Goal: Find specific page/section: Find specific page/section

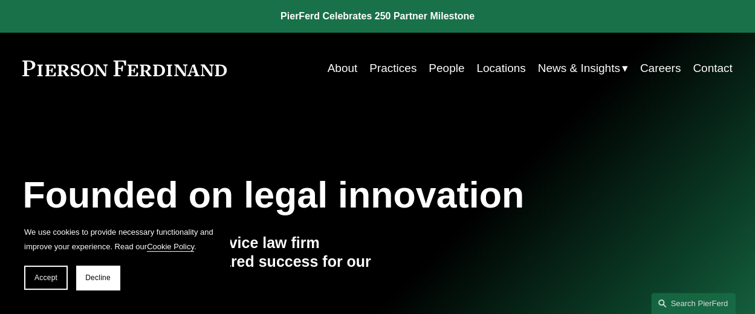
click at [491, 69] on link "Locations" at bounding box center [500, 68] width 49 height 23
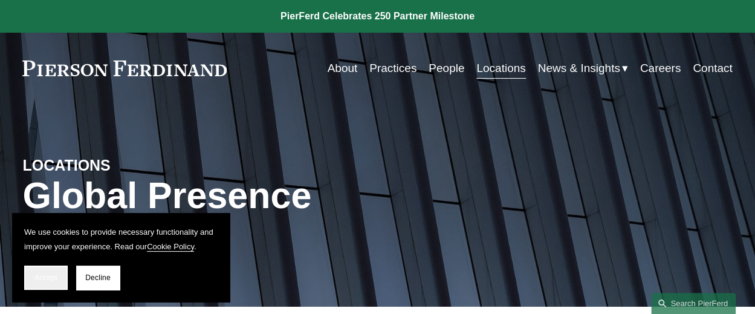
click at [48, 281] on span "Accept" at bounding box center [45, 277] width 23 height 8
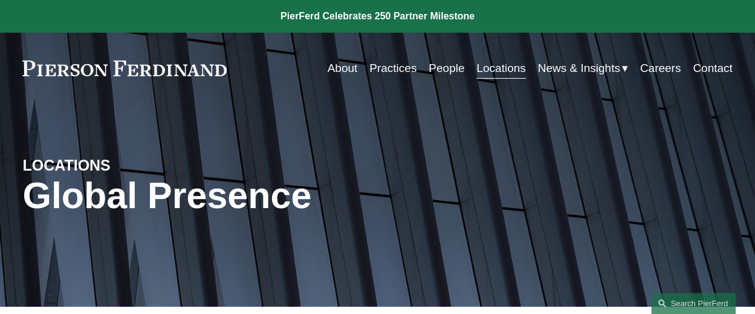
click at [505, 64] on link "Locations" at bounding box center [500, 68] width 49 height 23
drag, startPoint x: 234, startPoint y: 63, endPoint x: 23, endPoint y: 71, distance: 211.0
click at [23, 71] on div "About Practices People Locations News & Insights News" at bounding box center [376, 68] width 709 height 23
click at [22, 71] on link at bounding box center [124, 68] width 204 height 16
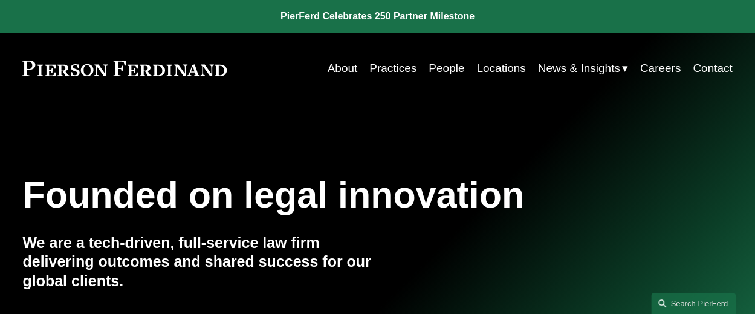
drag, startPoint x: 246, startPoint y: 74, endPoint x: 29, endPoint y: 73, distance: 216.9
click at [29, 73] on div "About Practices People Locations News & Insights News" at bounding box center [376, 68] width 709 height 23
